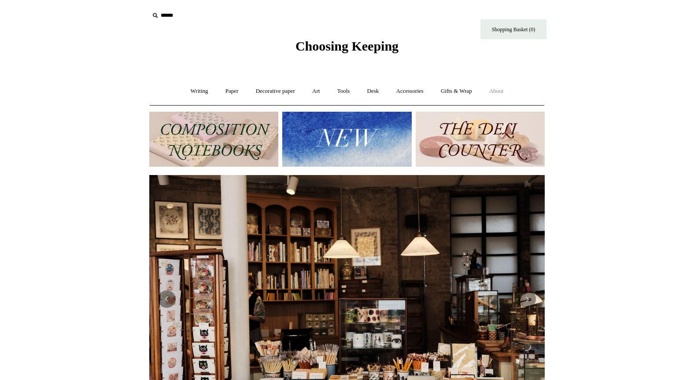
click at [498, 93] on link "About +" at bounding box center [496, 91] width 30 height 23
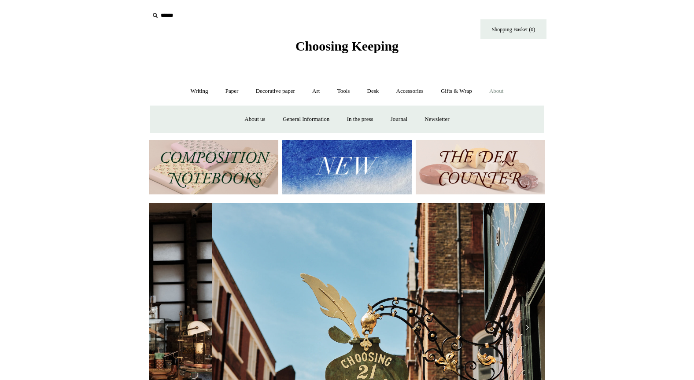
scroll to position [0, 395]
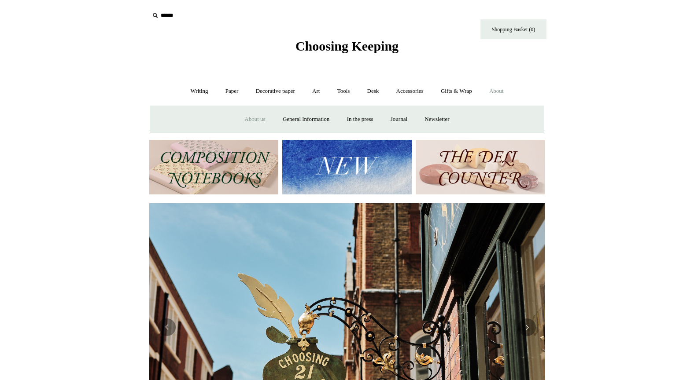
click at [243, 119] on link "About us" at bounding box center [254, 119] width 37 height 23
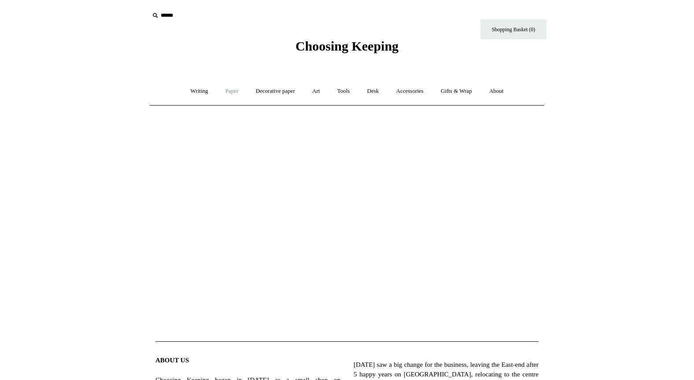
click at [223, 97] on link "Paper +" at bounding box center [232, 91] width 29 height 23
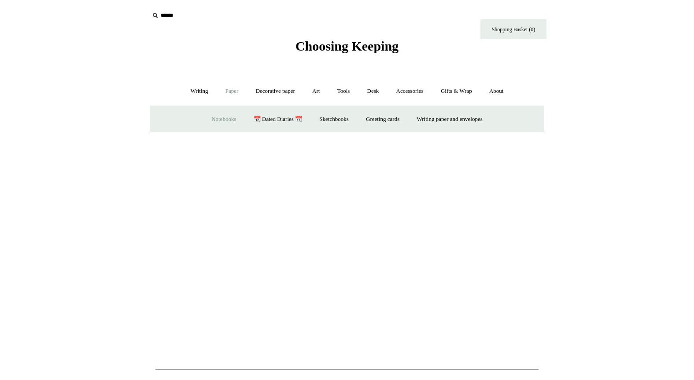
click at [214, 116] on link "Notebooks +" at bounding box center [223, 119] width 41 height 23
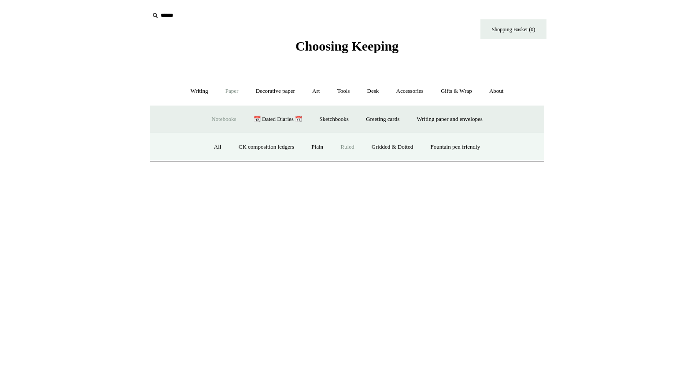
click at [347, 148] on link "Ruled" at bounding box center [347, 147] width 30 height 23
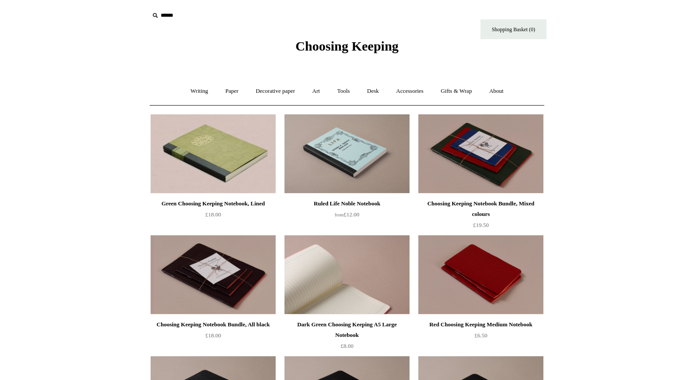
scroll to position [7, 0]
